Goal: Find specific page/section: Find specific page/section

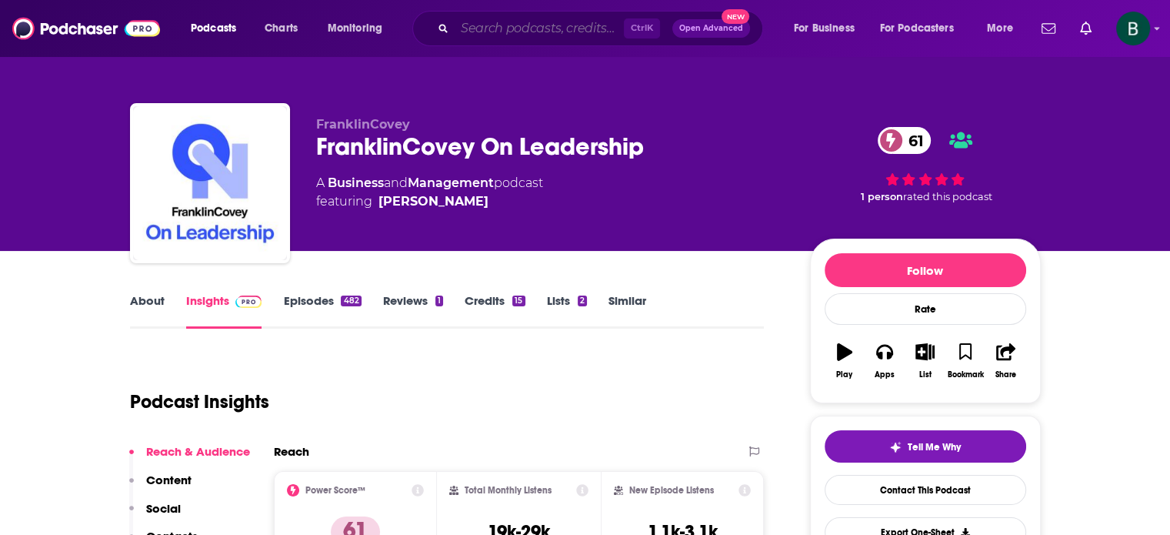
click at [468, 16] on input "Search podcasts, credits, & more..." at bounding box center [539, 28] width 169 height 25
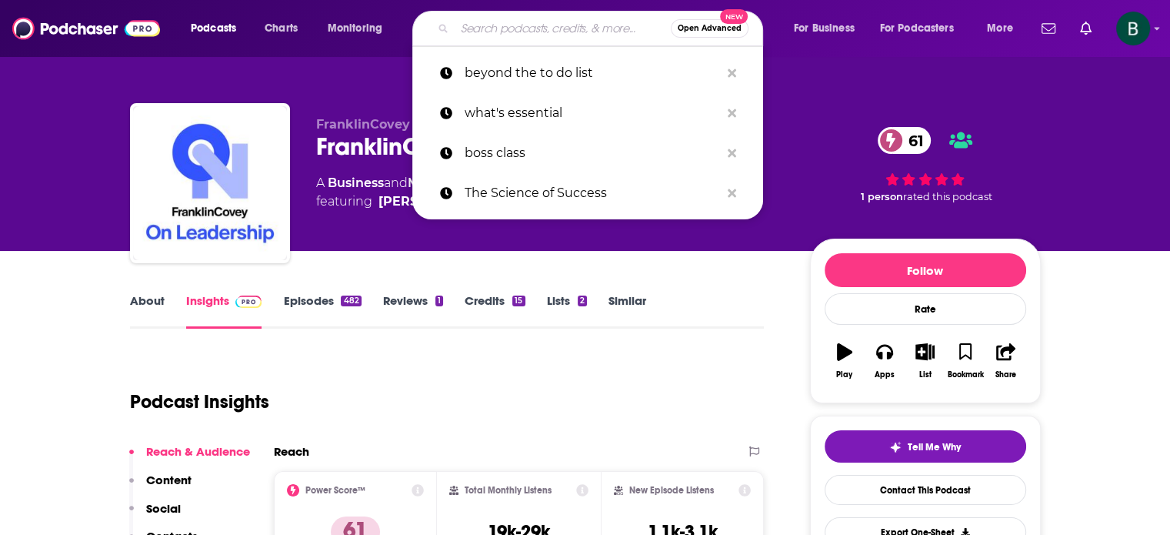
paste input "C-Suite Spotlight"
type input "C-Suite Spotlight"
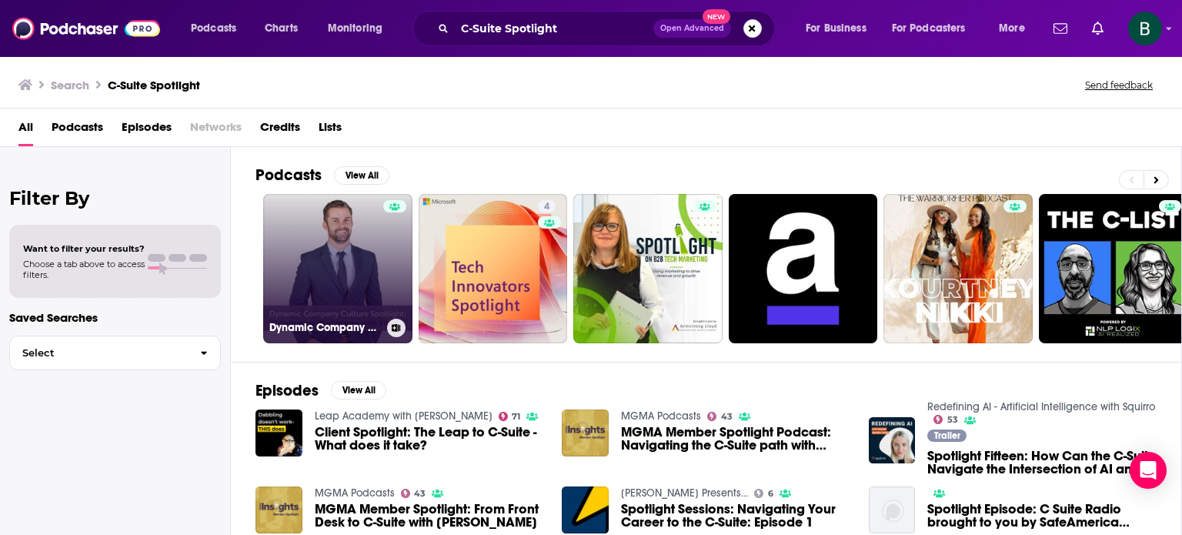
click at [362, 229] on link "Dynamic Company Culture Spotlight" at bounding box center [337, 268] width 149 height 149
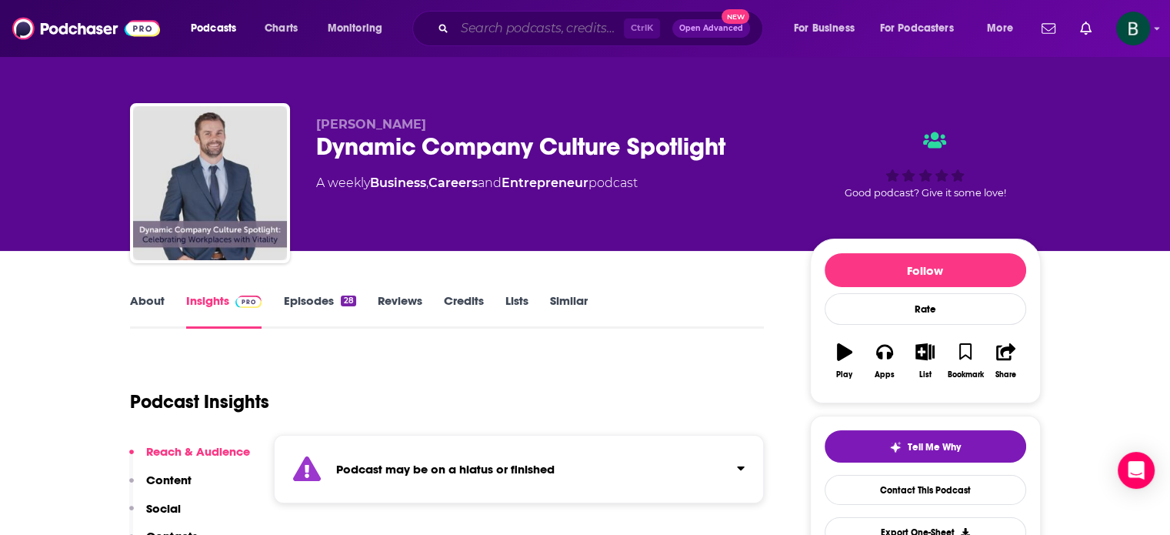
click at [514, 34] on input "Search podcasts, credits, & more..." at bounding box center [539, 28] width 169 height 25
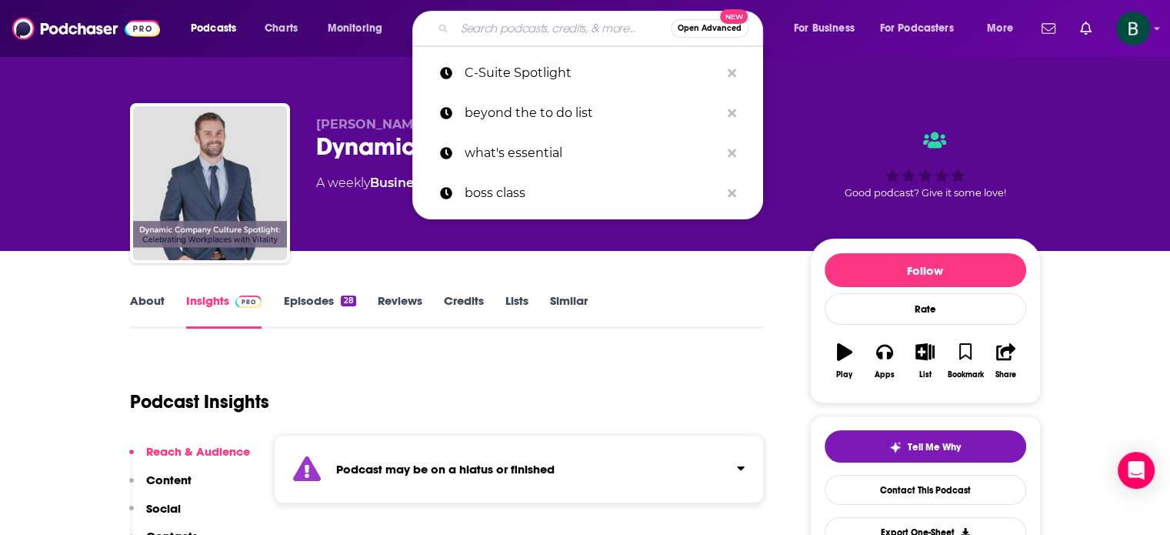
paste input "Change Signal"
type input "Change Signal"
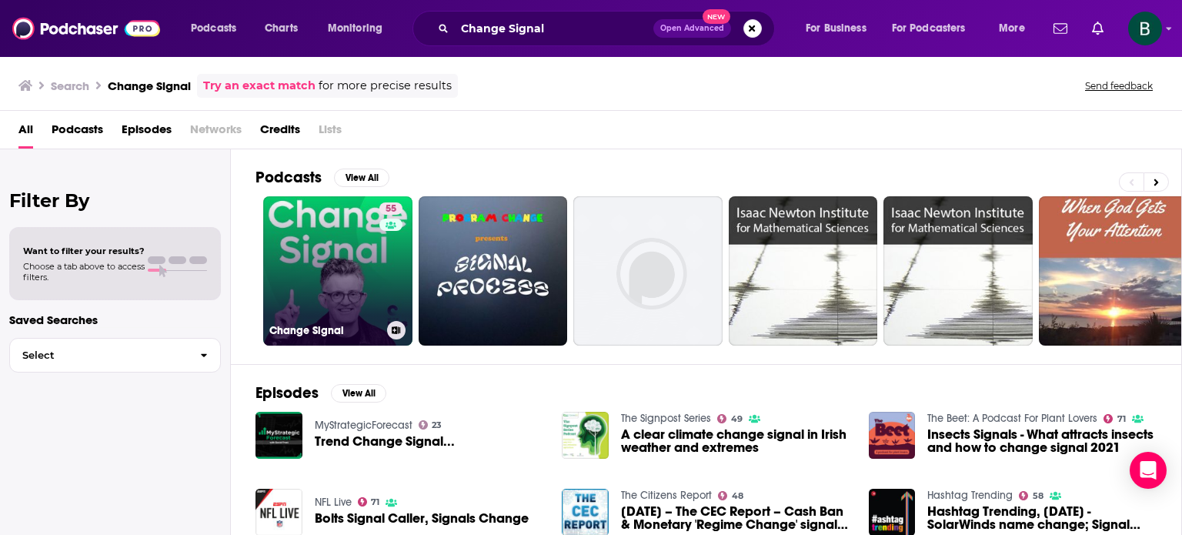
click at [303, 265] on link "55 Change Signal" at bounding box center [337, 270] width 149 height 149
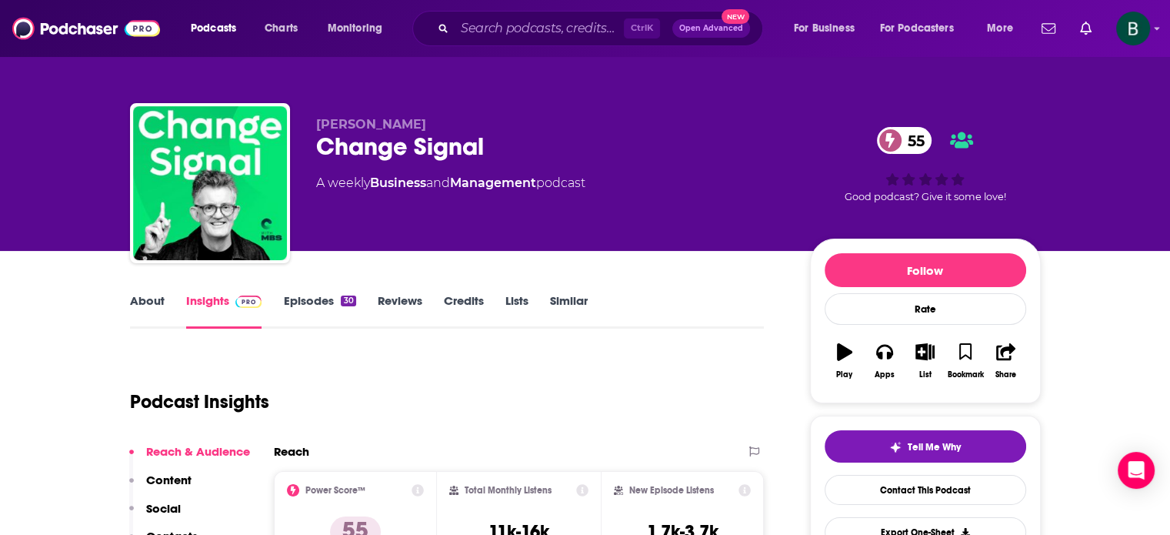
click at [151, 304] on link "About" at bounding box center [147, 310] width 35 height 35
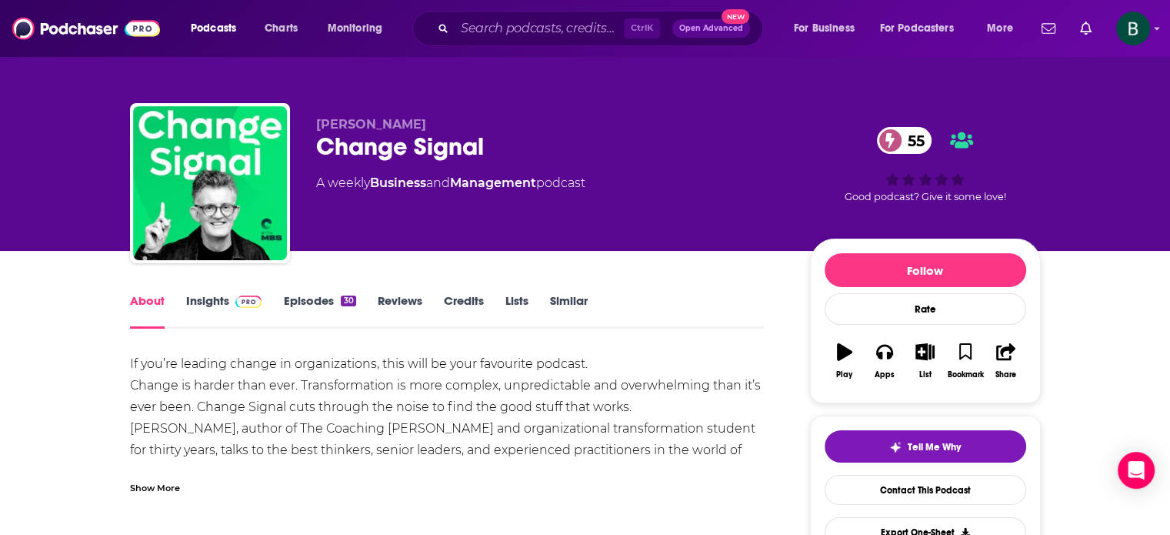
click at [216, 294] on link "Insights" at bounding box center [224, 310] width 76 height 35
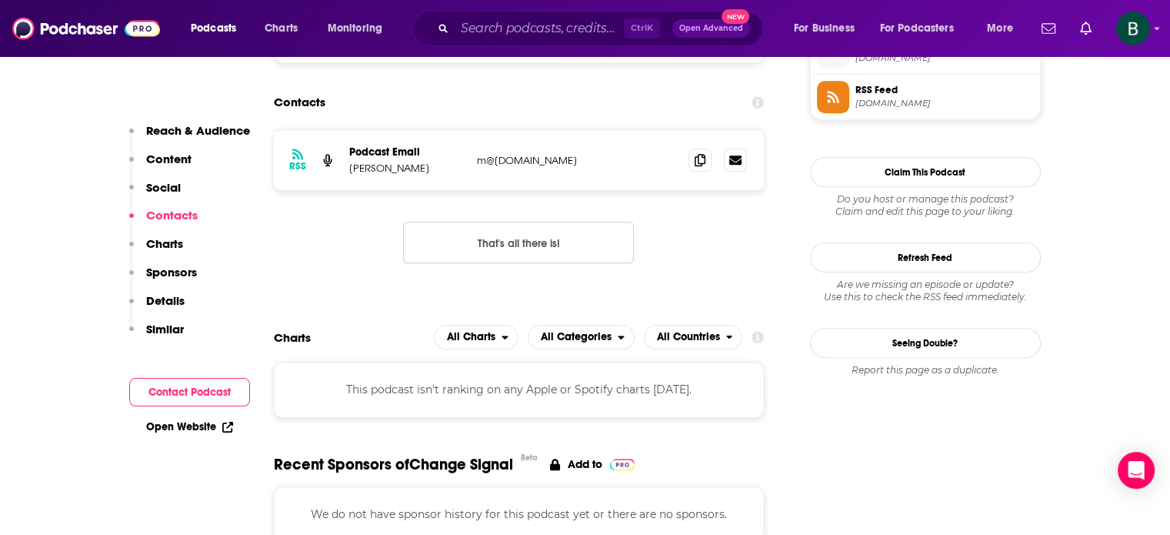
scroll to position [1026, 0]
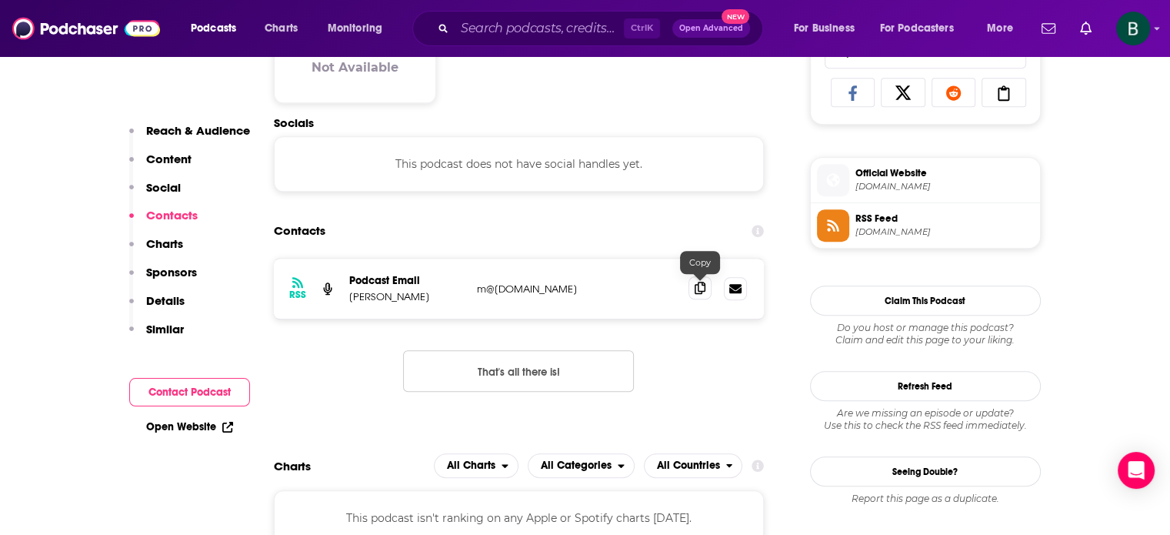
click at [703, 290] on icon at bounding box center [700, 288] width 11 height 12
